Goal: Complete application form: Complete application form

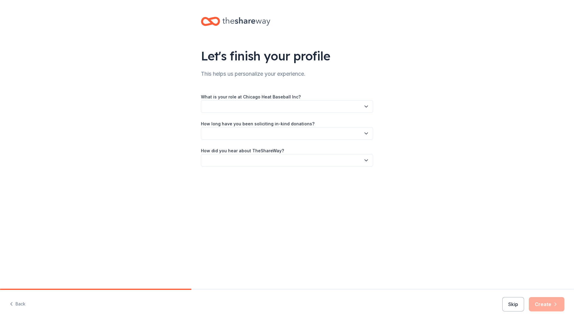
click at [267, 105] on button "button" at bounding box center [287, 106] width 172 height 13
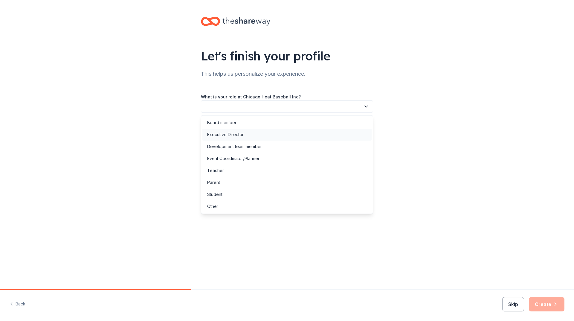
click at [257, 136] on div "Executive Director" at bounding box center [286, 135] width 169 height 12
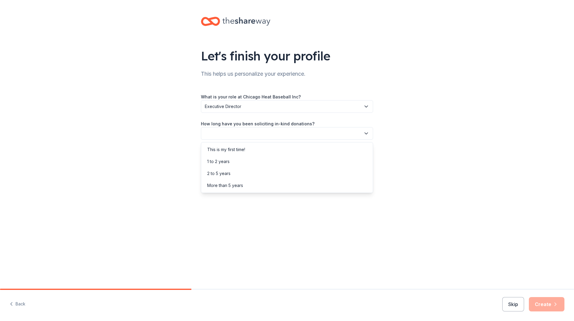
click at [257, 136] on button "button" at bounding box center [287, 133] width 172 height 13
click at [263, 162] on div "1 to 2 years" at bounding box center [286, 162] width 169 height 12
click at [262, 159] on button "button" at bounding box center [287, 160] width 172 height 13
click at [261, 189] on div "Online search" at bounding box center [286, 188] width 169 height 12
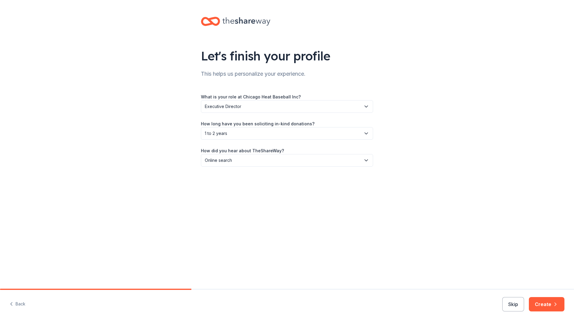
click at [551, 296] on div "Back Skip Create" at bounding box center [287, 305] width 574 height 31
click at [550, 304] on button "Create" at bounding box center [547, 304] width 36 height 14
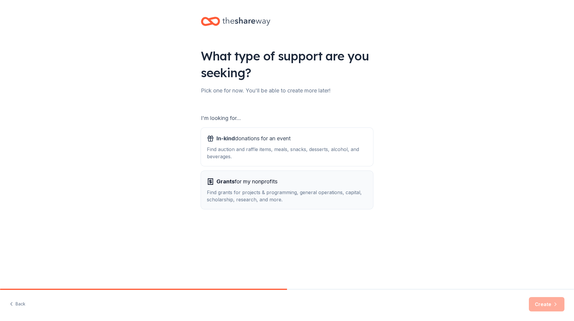
click at [266, 188] on div "Grants for my nonprofits Find grants for projects & programming, general operat…" at bounding box center [287, 190] width 160 height 26
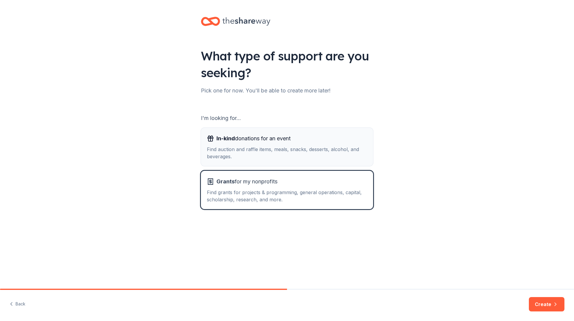
click at [309, 146] on div "Find auction and raffle items, meals, snacks, desserts, alcohol, and beverages." at bounding box center [287, 153] width 160 height 14
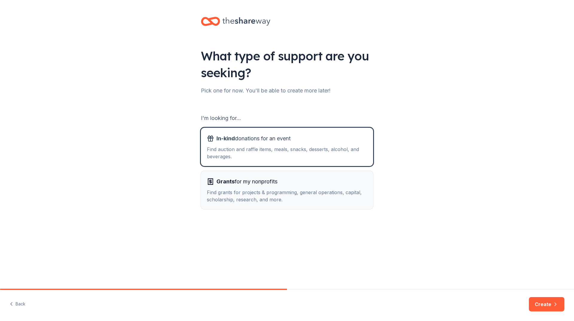
click at [308, 173] on button "Grants for my nonprofits Find grants for projects & programming, general operat…" at bounding box center [287, 190] width 172 height 38
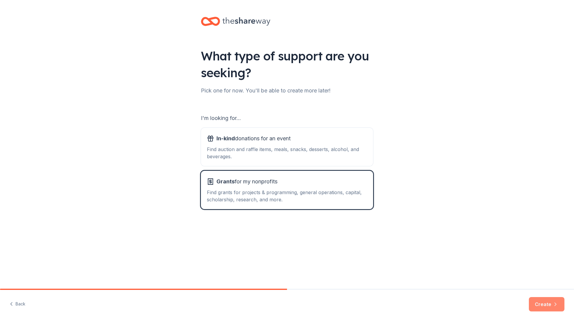
click at [534, 307] on button "Create" at bounding box center [547, 304] width 36 height 14
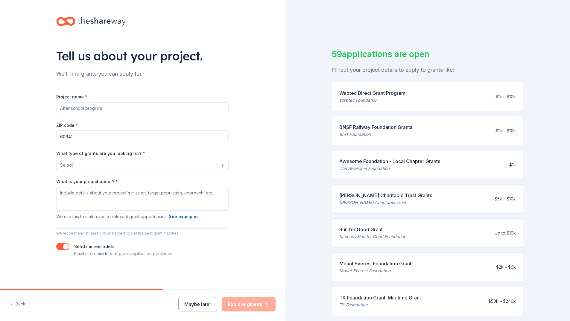
click at [94, 110] on input "Project name *" at bounding box center [142, 108] width 172 height 12
type input "H"
type input "C"
type input "Help Chicago heat go to [GEOGRAPHIC_DATA]"
drag, startPoint x: 128, startPoint y: 115, endPoint x: 122, endPoint y: 107, distance: 9.6
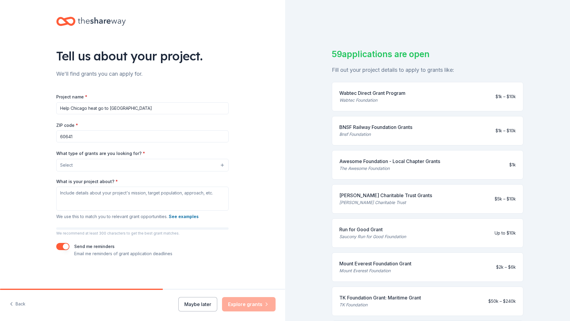
drag, startPoint x: 122, startPoint y: 107, endPoint x: 86, endPoint y: 130, distance: 42.2
click at [86, 130] on div "ZIP code * 60641" at bounding box center [142, 131] width 172 height 21
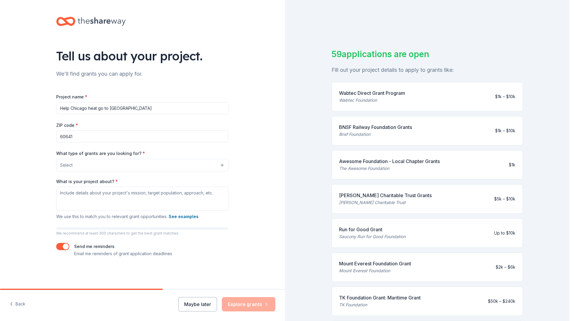
click at [82, 166] on button "Select" at bounding box center [142, 165] width 172 height 13
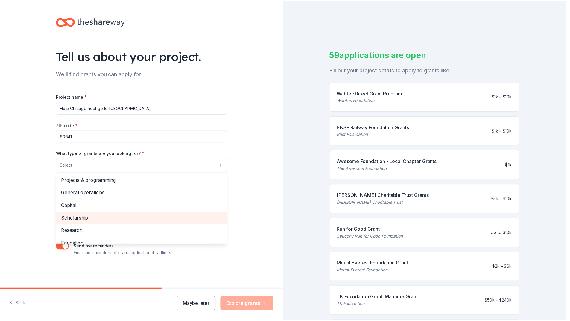
scroll to position [30, 0]
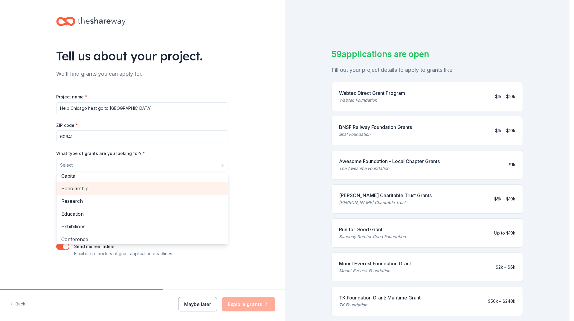
click at [102, 187] on span "Scholarship" at bounding box center [142, 189] width 162 height 8
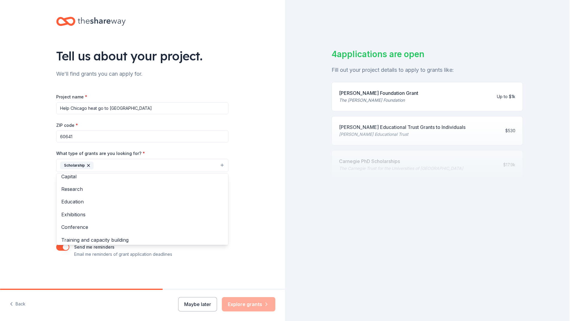
click at [188, 117] on div "Project name * Help Chicago heat go to [GEOGRAPHIC_DATA] ZIP code * 60641 What …" at bounding box center [142, 175] width 172 height 165
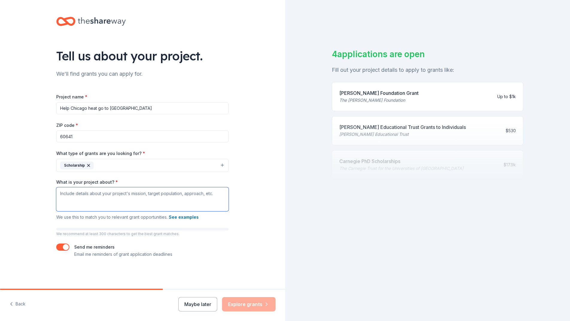
click at [80, 202] on textarea "What is your project about? *" at bounding box center [142, 199] width 172 height 24
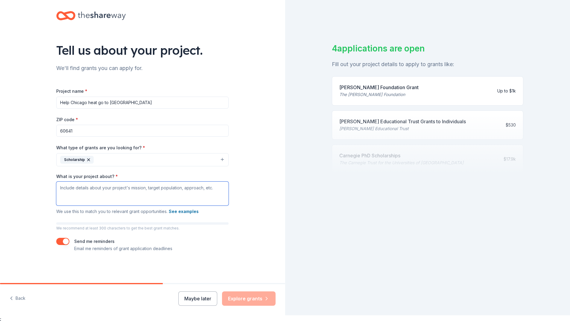
scroll to position [7, 0]
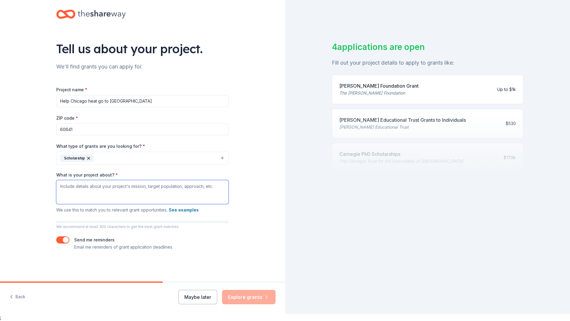
click at [124, 189] on textarea "What is your project about? *" at bounding box center [142, 192] width 172 height 24
click at [133, 190] on textarea "What is your project about? *" at bounding box center [142, 192] width 172 height 24
